Goal: Task Accomplishment & Management: Manage account settings

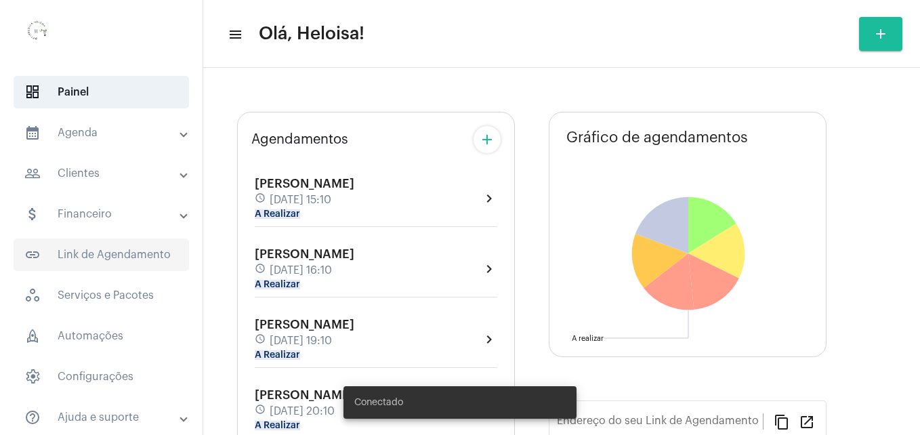
type input "[URL][DOMAIN_NAME]"
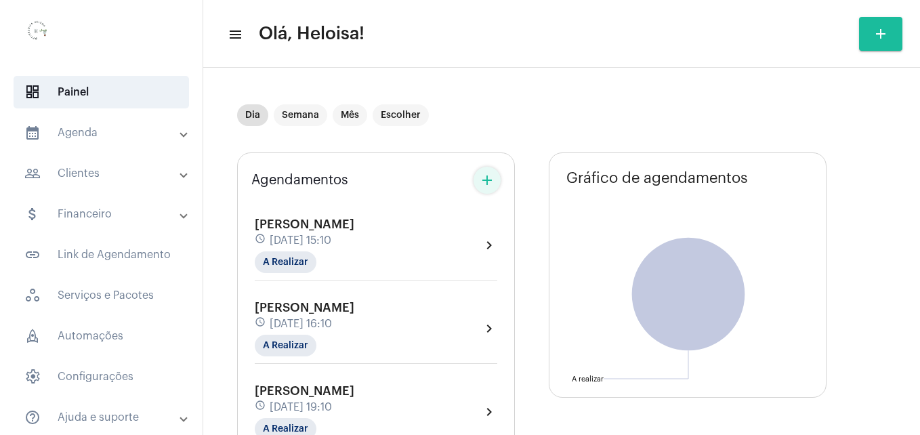
click at [488, 179] on mat-icon "add" at bounding box center [487, 180] width 16 height 16
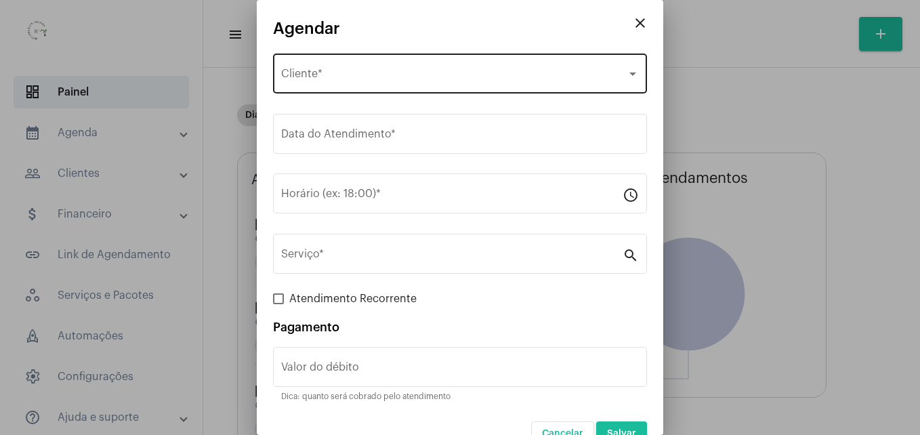
click at [401, 60] on div "Selecione o Cliente Cliente *" at bounding box center [460, 72] width 358 height 43
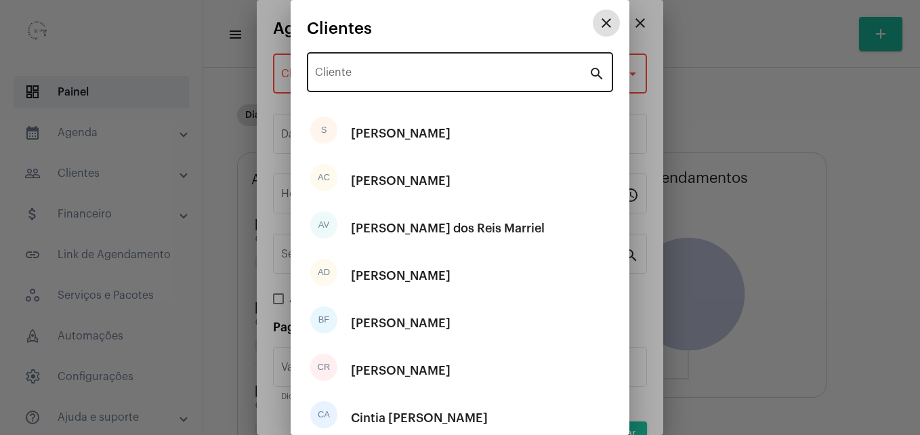
click at [399, 73] on input "Cliente" at bounding box center [452, 75] width 274 height 12
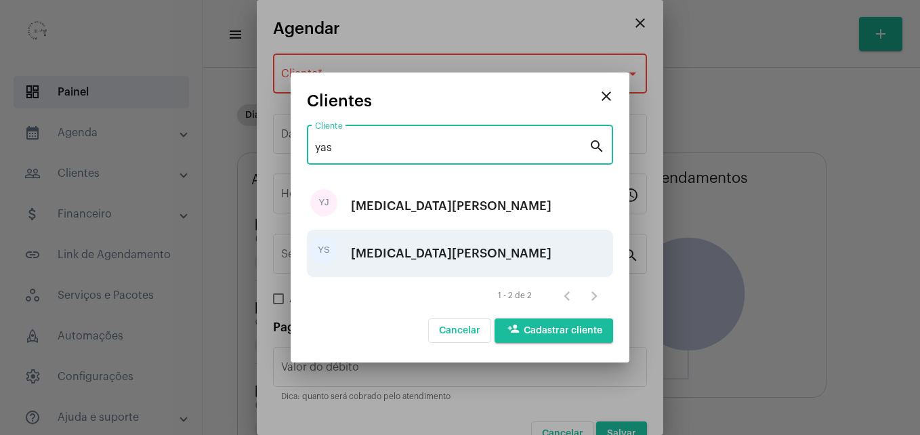
type input "yas"
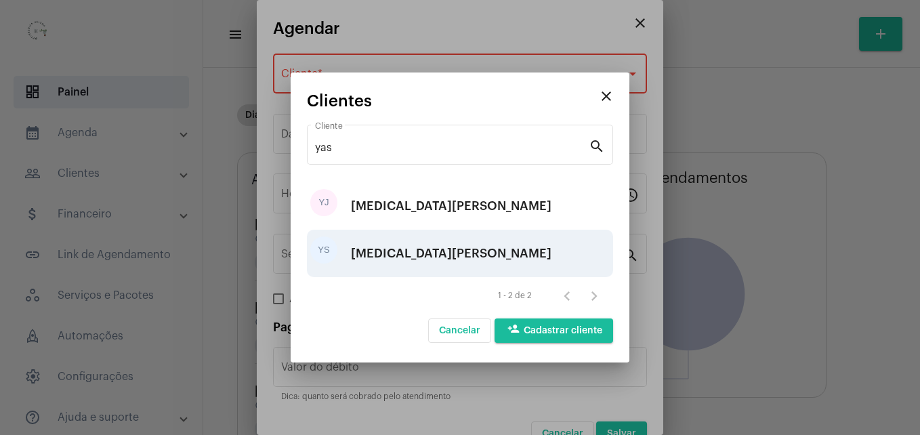
click at [404, 244] on div "[MEDICAL_DATA][PERSON_NAME]" at bounding box center [451, 253] width 200 height 41
type input "R$"
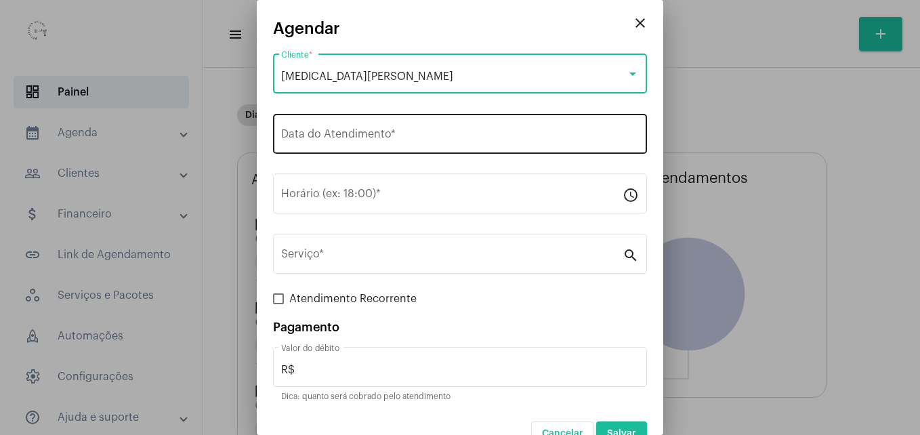
click at [406, 140] on input "Data do Atendimento *" at bounding box center [460, 137] width 358 height 12
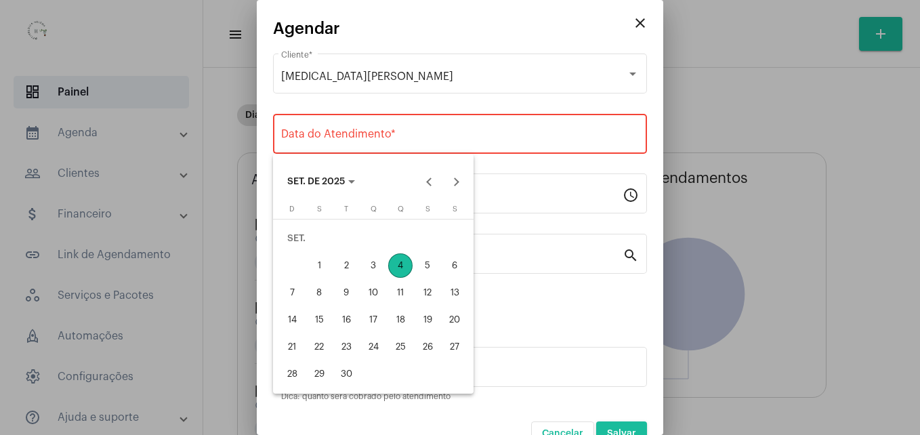
click at [400, 263] on div "4" at bounding box center [400, 265] width 24 height 24
type input "[DATE]"
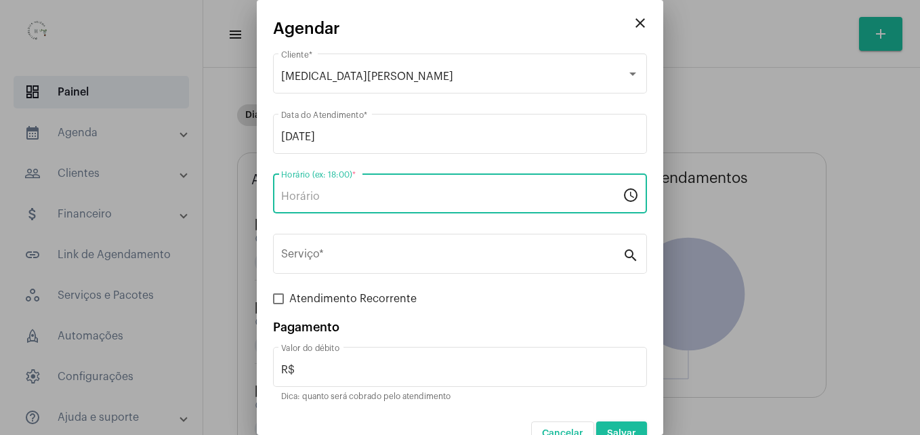
click at [387, 191] on input "Horário (ex: 18:00) *" at bounding box center [451, 196] width 341 height 12
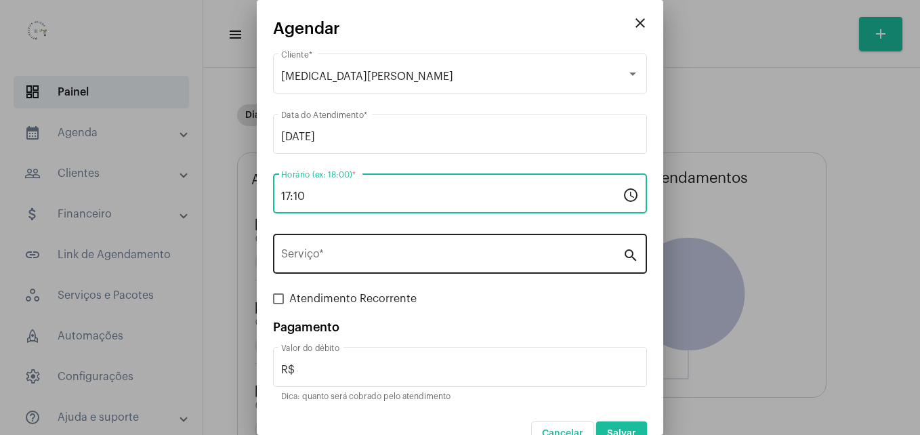
type input "17:10"
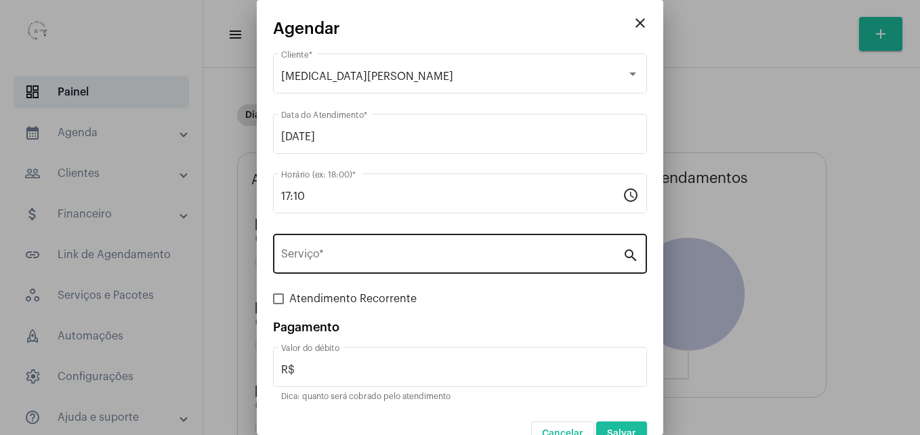
click at [393, 246] on div "Serviço *" at bounding box center [451, 252] width 341 height 43
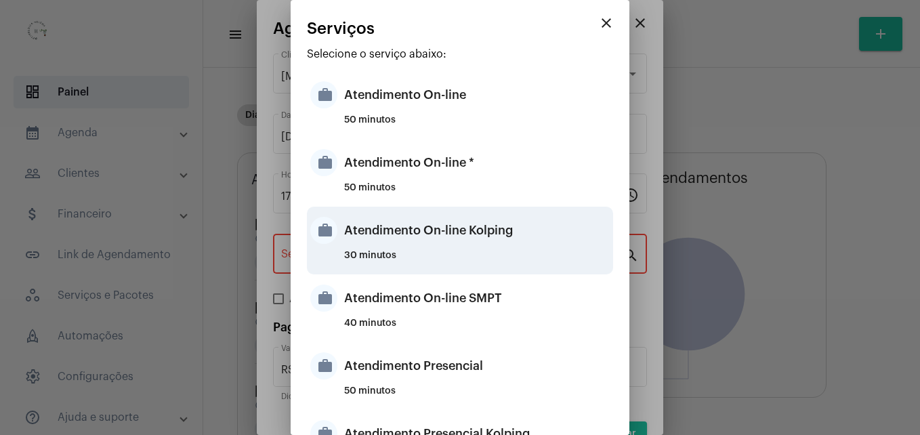
click at [423, 252] on div "30 minutos" at bounding box center [476, 261] width 265 height 20
type input "Atendimento On-line Kolping"
type input "R$ 40"
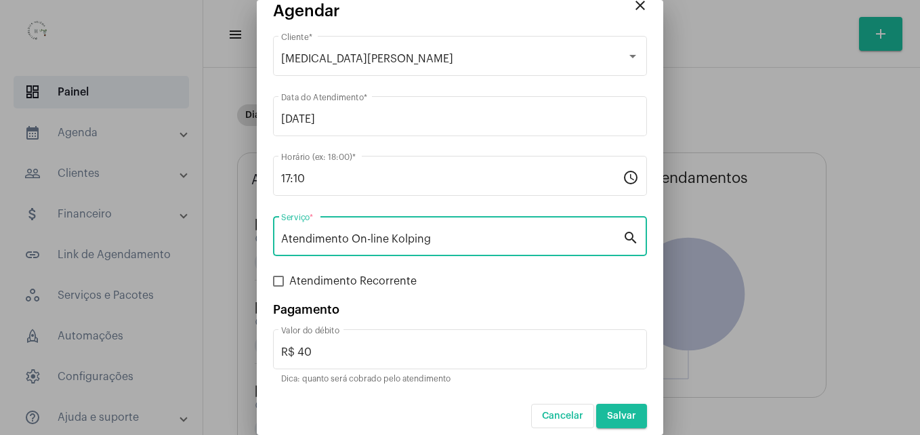
scroll to position [27, 0]
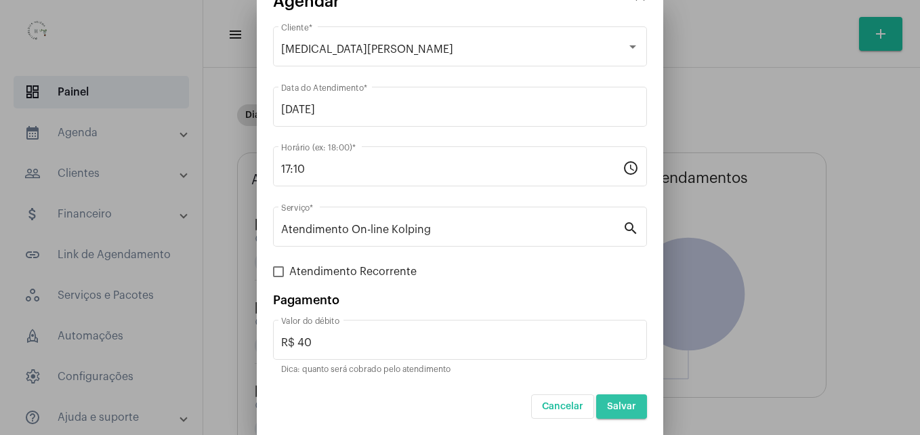
click at [609, 406] on span "Salvar" at bounding box center [621, 406] width 29 height 9
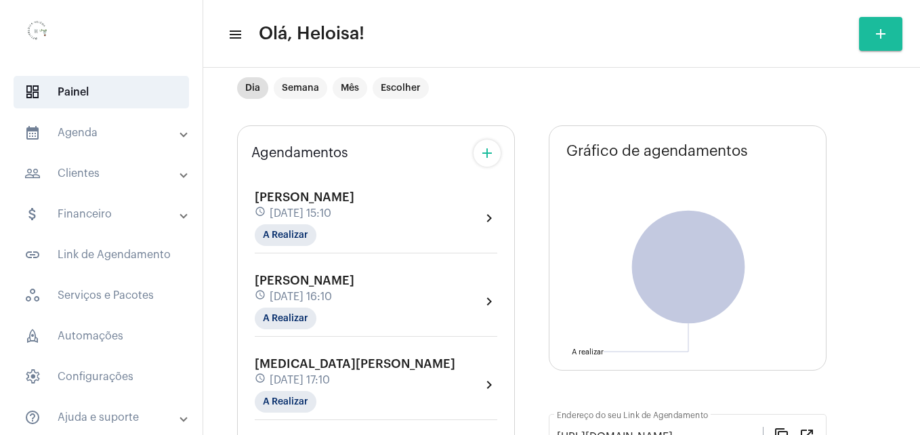
scroll to position [26, 0]
click at [293, 84] on mat-chip "Semana" at bounding box center [300, 89] width 53 height 22
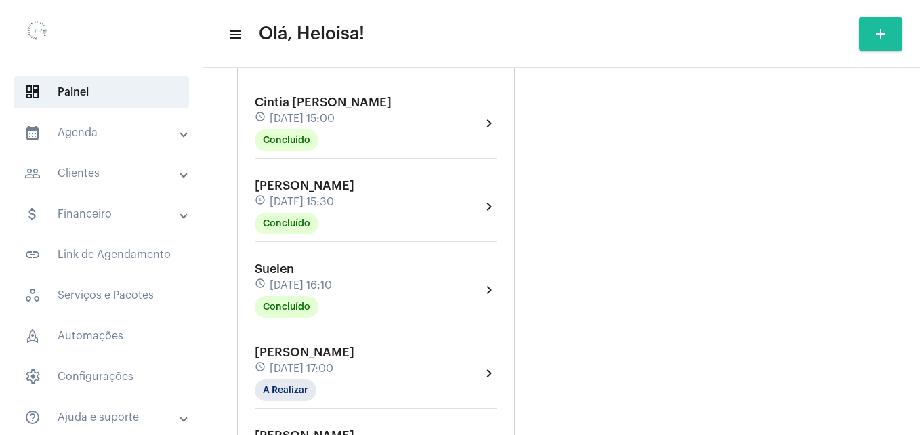
scroll to position [1422, 0]
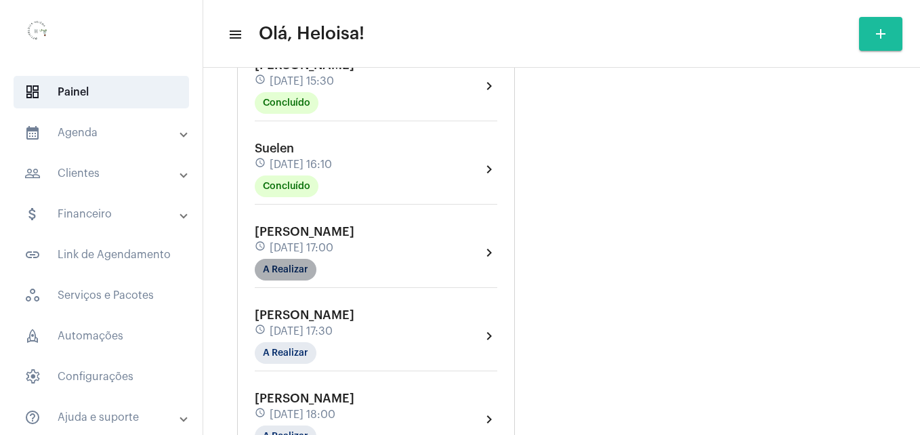
click at [287, 259] on mat-chip "A Realizar" at bounding box center [286, 270] width 62 height 22
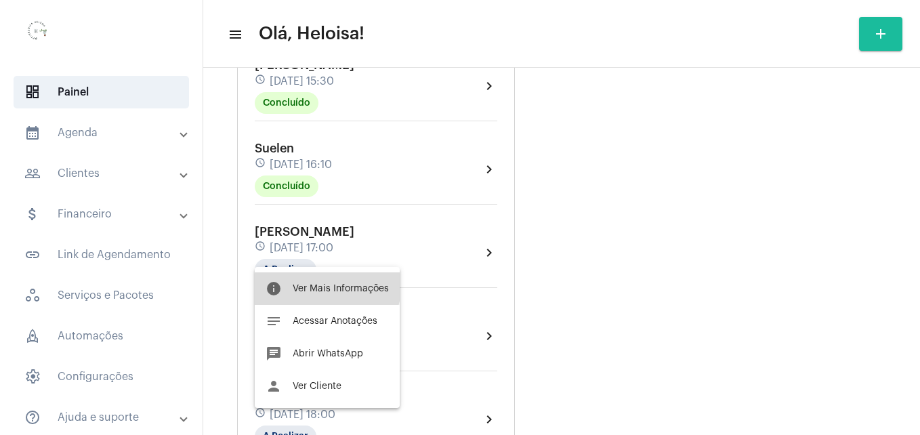
click at [316, 283] on button "info Ver Mais Informações" at bounding box center [327, 288] width 145 height 33
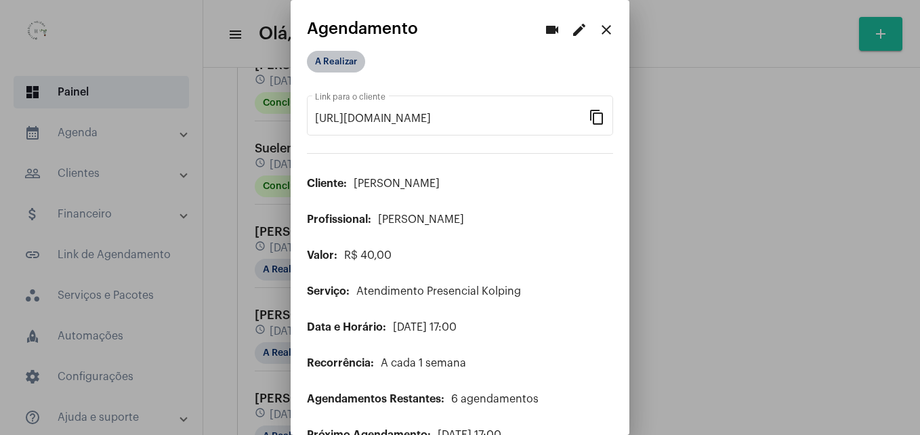
click at [332, 67] on mat-chip "A Realizar" at bounding box center [336, 62] width 58 height 22
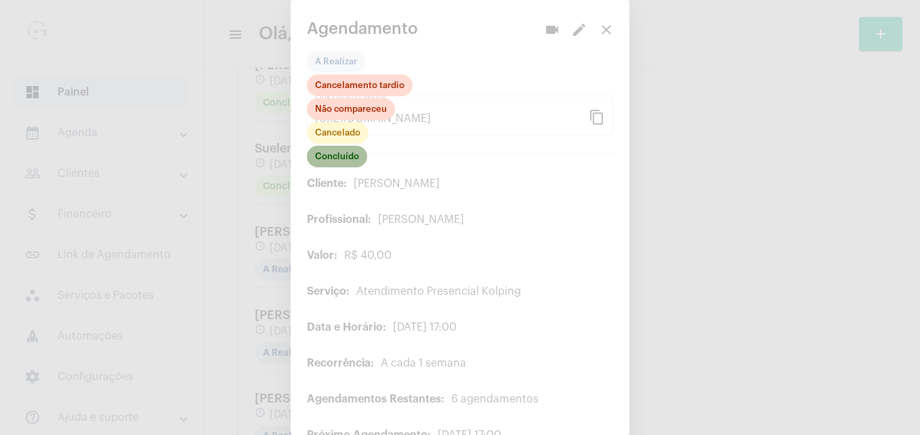
click at [342, 155] on mat-chip "Concluído" at bounding box center [337, 157] width 60 height 22
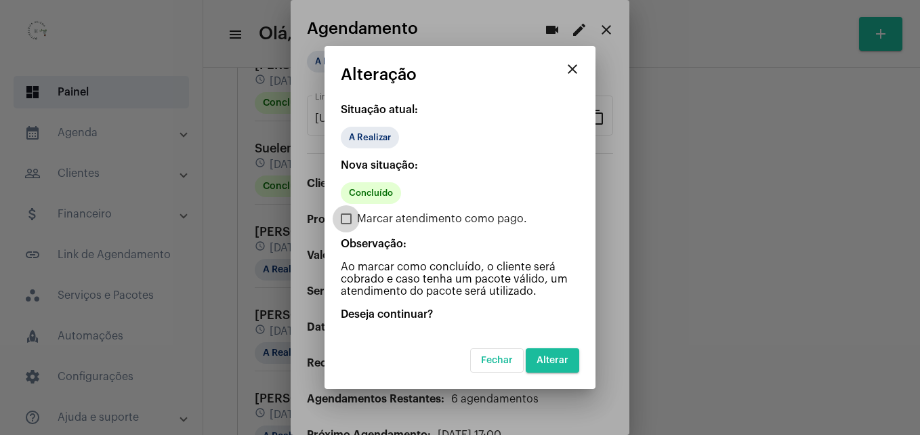
click at [343, 217] on span at bounding box center [346, 218] width 11 height 11
click at [345, 224] on input "Marcar atendimento como pago." at bounding box center [345, 224] width 1 height 1
checkbox input "true"
click at [566, 360] on span "Alterar" at bounding box center [552, 359] width 32 height 9
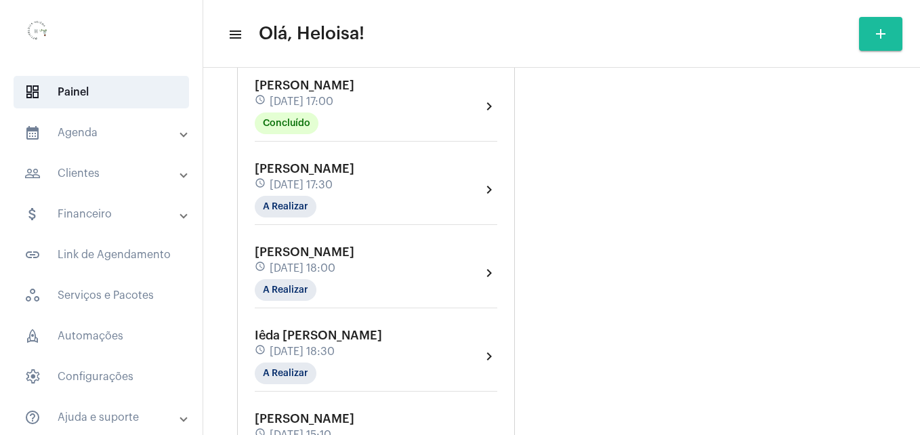
scroll to position [1557, 0]
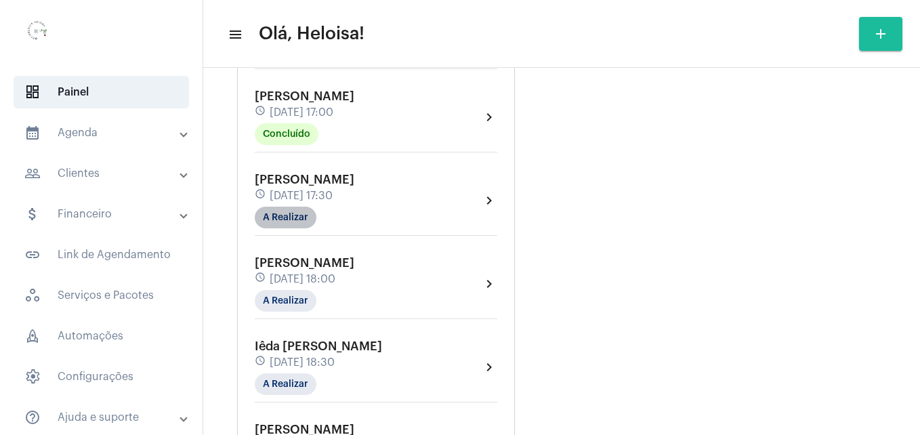
click at [286, 207] on mat-chip "A Realizar" at bounding box center [286, 218] width 62 height 22
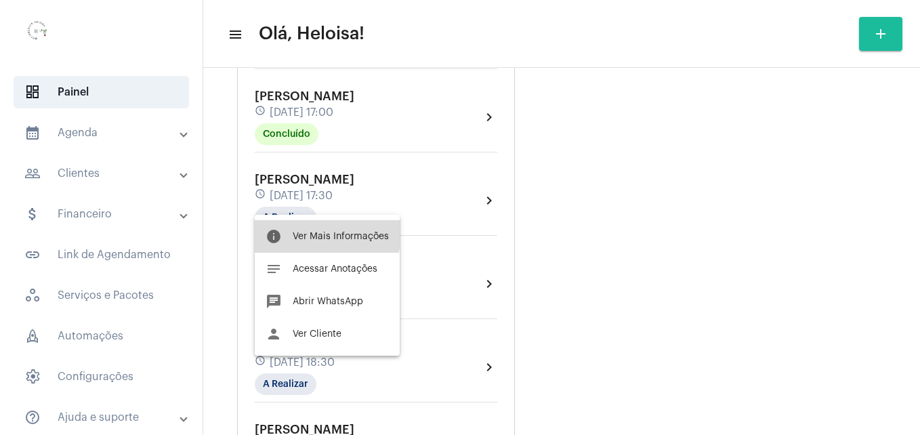
click at [311, 229] on button "info Ver Mais Informações" at bounding box center [327, 236] width 145 height 33
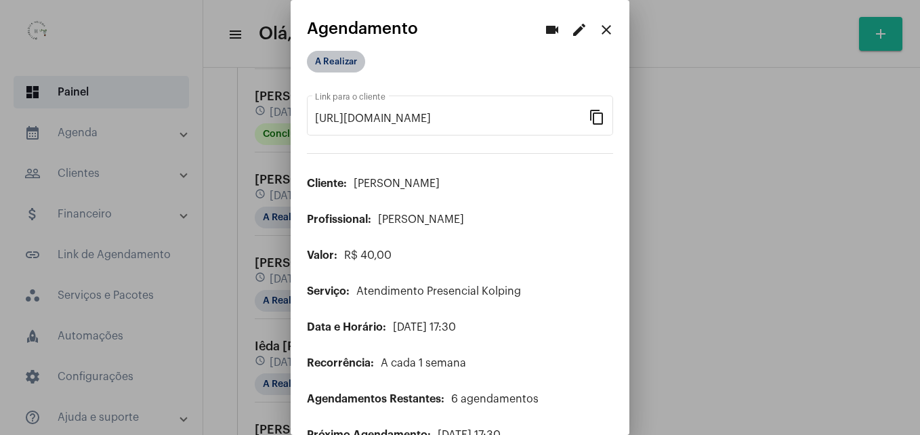
click at [339, 70] on mat-chip "A Realizar" at bounding box center [336, 62] width 58 height 22
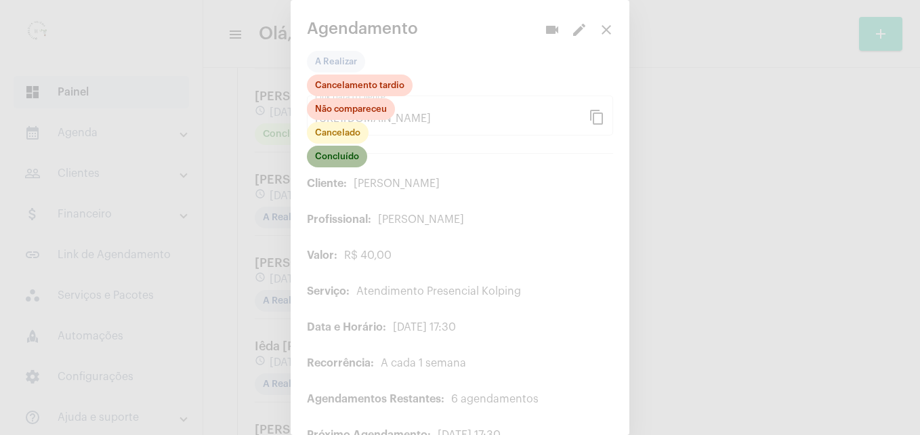
click at [340, 158] on mat-chip "Concluído" at bounding box center [337, 157] width 60 height 22
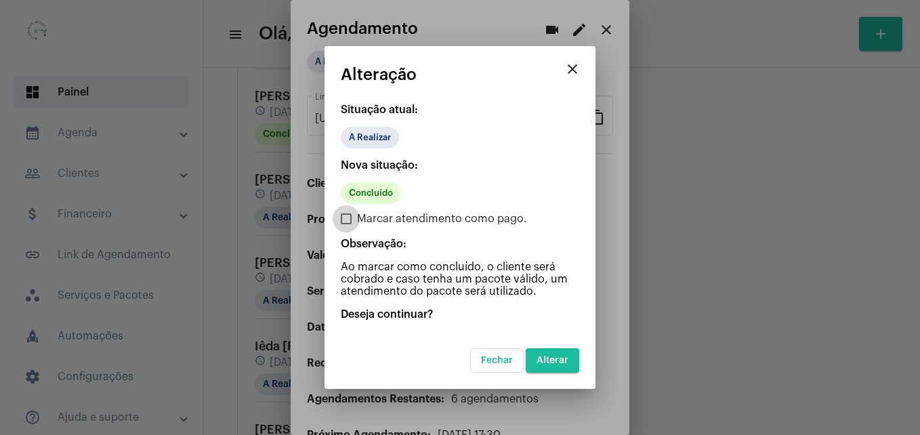
drag, startPoint x: 345, startPoint y: 213, endPoint x: 352, endPoint y: 222, distance: 11.6
click at [347, 216] on label "Marcar atendimento como pago." at bounding box center [434, 219] width 186 height 16
click at [346, 224] on input "Marcar atendimento como pago." at bounding box center [345, 224] width 1 height 1
checkbox input "true"
click at [564, 363] on span "Alterar" at bounding box center [552, 359] width 32 height 9
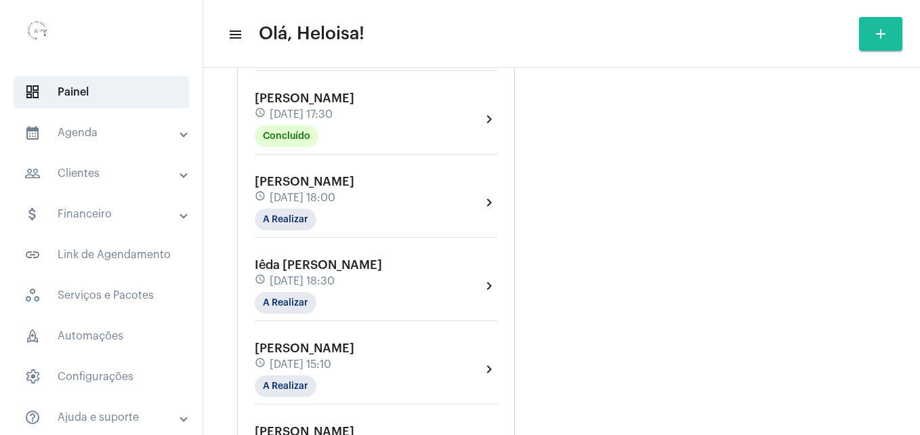
scroll to position [1625, 0]
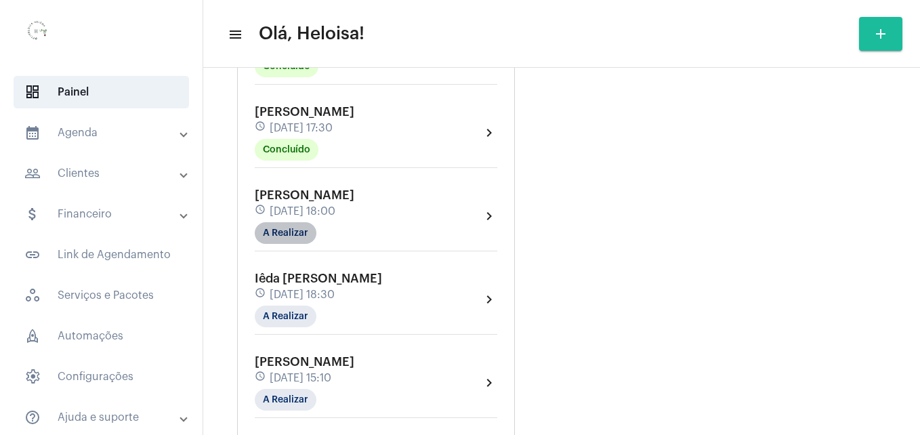
click at [299, 222] on mat-chip "A Realizar" at bounding box center [286, 233] width 62 height 22
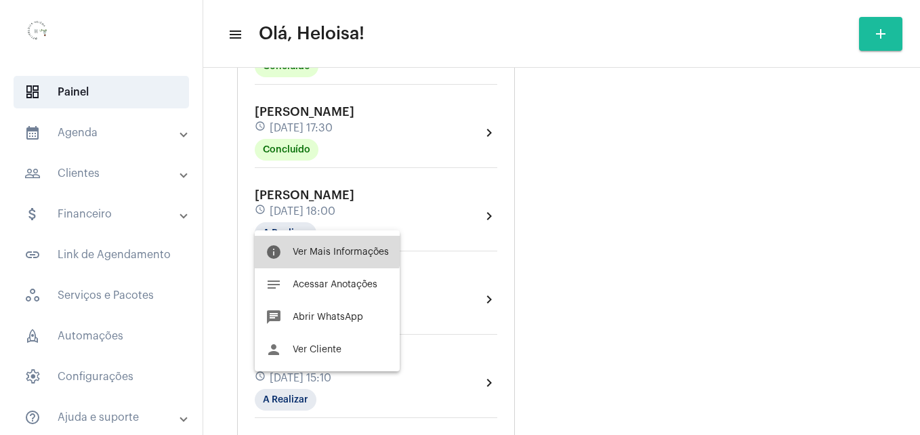
click at [316, 249] on span "Ver Mais Informações" at bounding box center [341, 251] width 96 height 9
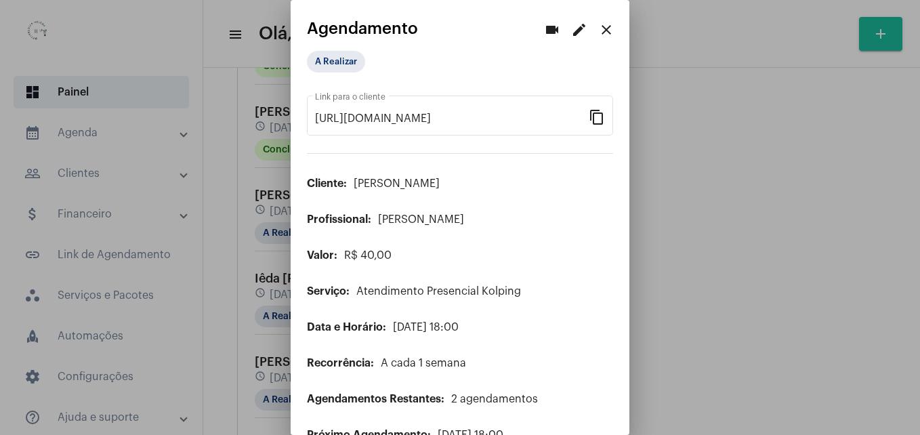
click at [335, 47] on app-view-schedule "videocam edit close Agendamento A Realizar [URL][DOMAIN_NAME] Link para o clien…" at bounding box center [460, 248] width 306 height 457
click at [335, 59] on mat-chip "A Realizar" at bounding box center [336, 62] width 58 height 22
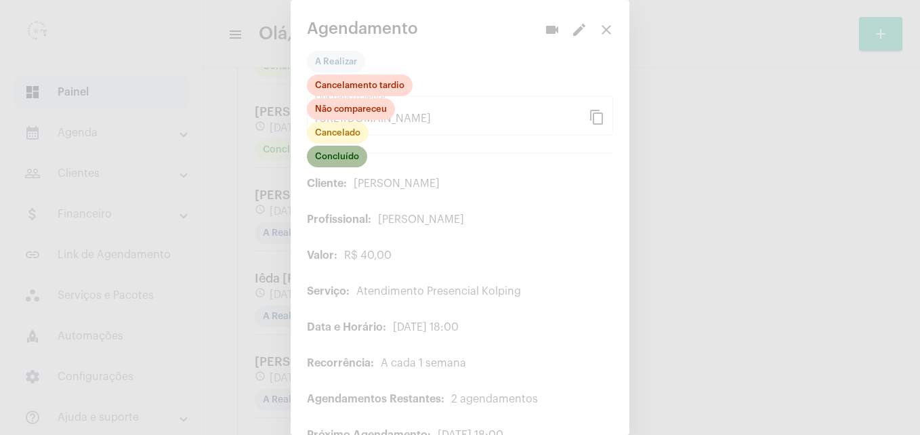
click at [322, 163] on mat-chip "Concluído" at bounding box center [337, 157] width 60 height 22
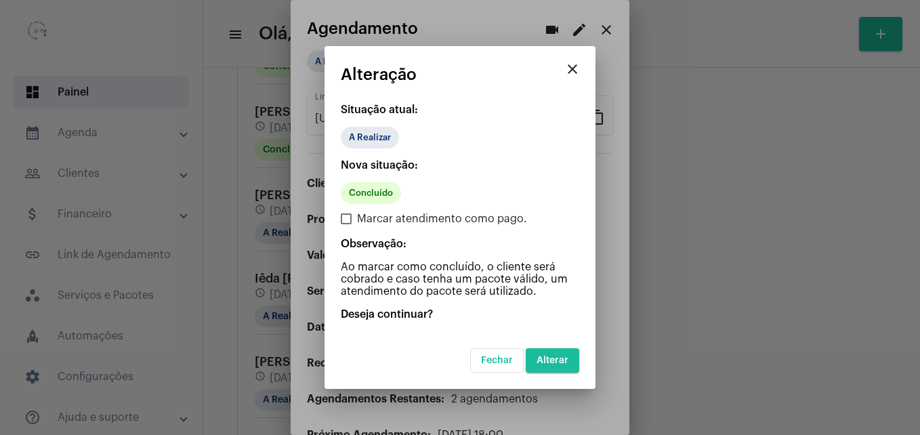
click at [346, 213] on span at bounding box center [346, 218] width 11 height 11
click at [346, 224] on input "Marcar atendimento como pago." at bounding box center [345, 224] width 1 height 1
checkbox input "true"
click at [559, 353] on button "Alterar" at bounding box center [551, 360] width 53 height 24
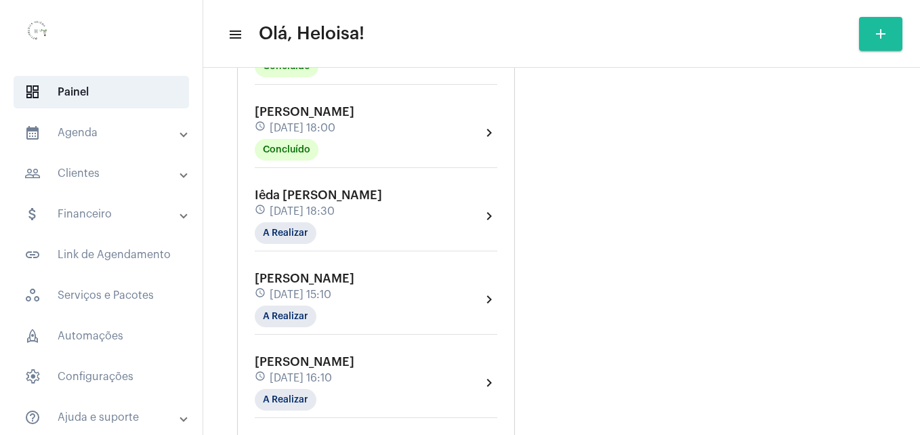
scroll to position [1625, 0]
click at [286, 306] on mat-chip "A Realizar" at bounding box center [286, 316] width 62 height 22
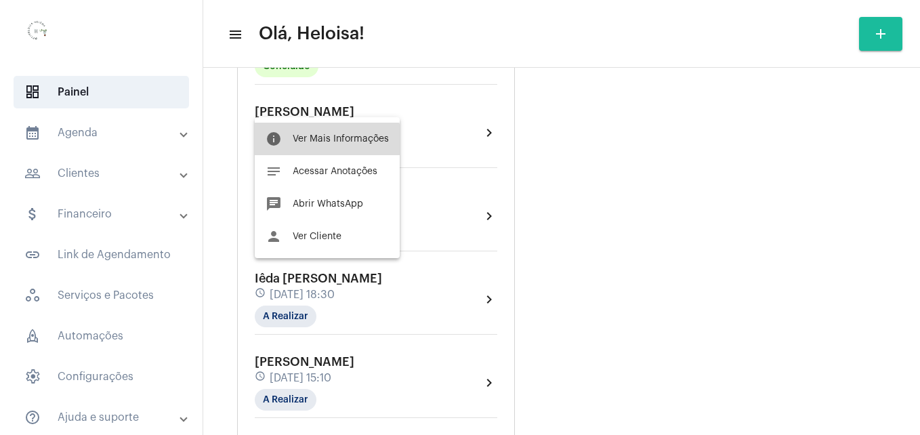
click at [324, 144] on button "info Ver Mais Informações" at bounding box center [327, 139] width 145 height 33
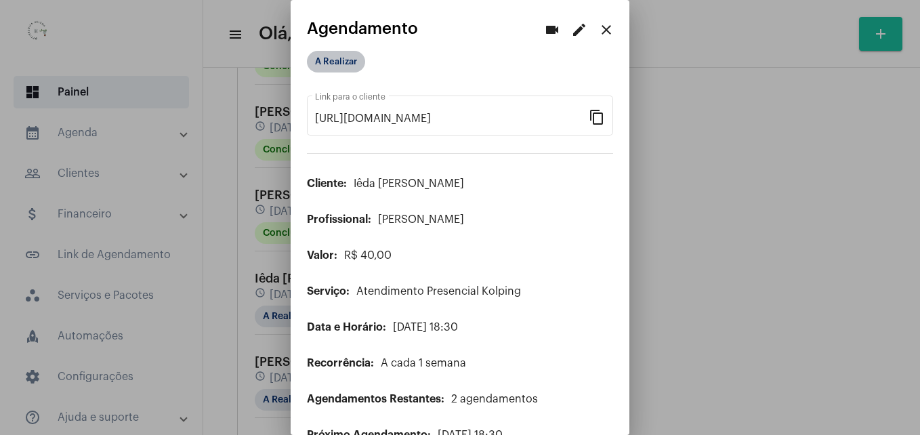
click at [332, 64] on mat-chip "A Realizar" at bounding box center [336, 62] width 58 height 22
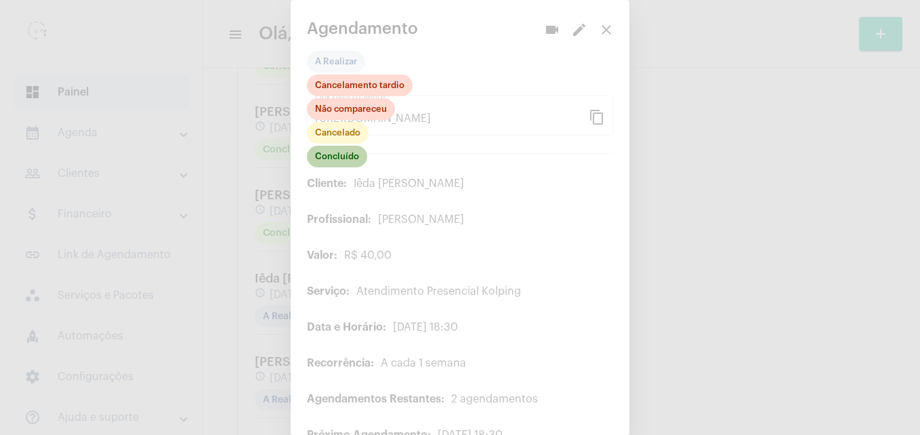
click at [321, 156] on mat-chip "Concluído" at bounding box center [337, 157] width 60 height 22
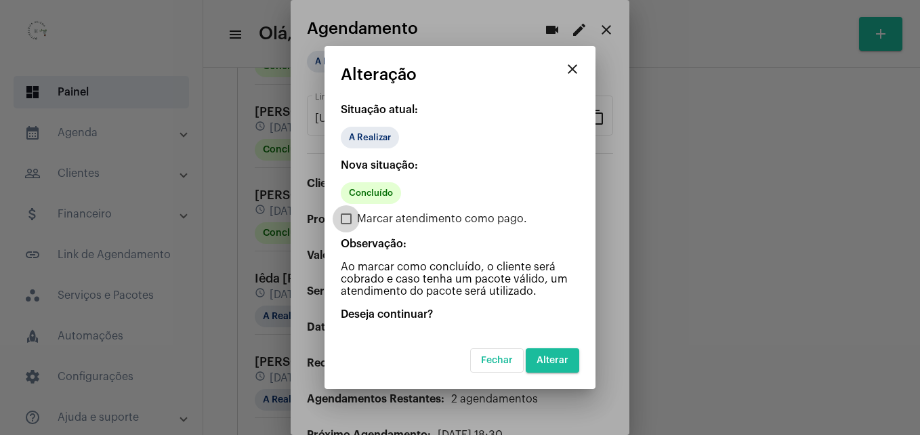
click at [343, 219] on span at bounding box center [346, 218] width 11 height 11
click at [345, 224] on input "Marcar atendimento como pago." at bounding box center [345, 224] width 1 height 1
checkbox input "true"
click at [563, 357] on span "Alterar" at bounding box center [552, 359] width 32 height 9
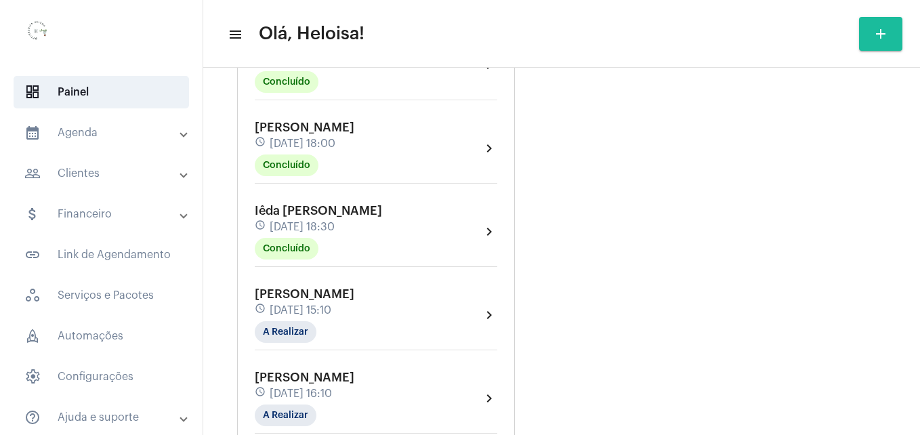
scroll to position [1761, 0]
